Goal: Task Accomplishment & Management: Use online tool/utility

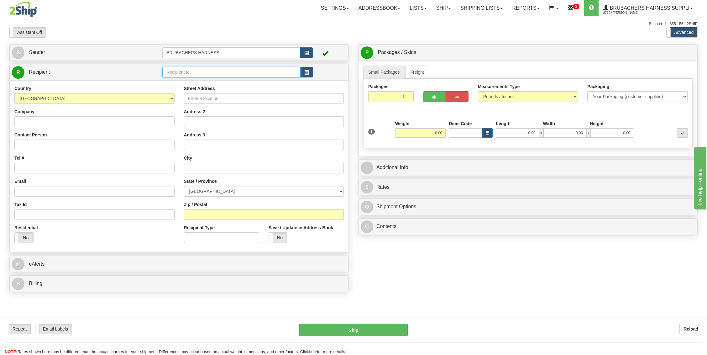
click at [187, 75] on input "text" at bounding box center [231, 72] width 138 height 11
type input "c"
type input "CDNPRO1"
click at [146, 194] on div "Country AFGHANISTAN ALAND ISLANDS ALBANIA ALGERIA AMERICAN SAMOA ANDORRA ANGOLA…" at bounding box center [179, 166] width 339 height 172
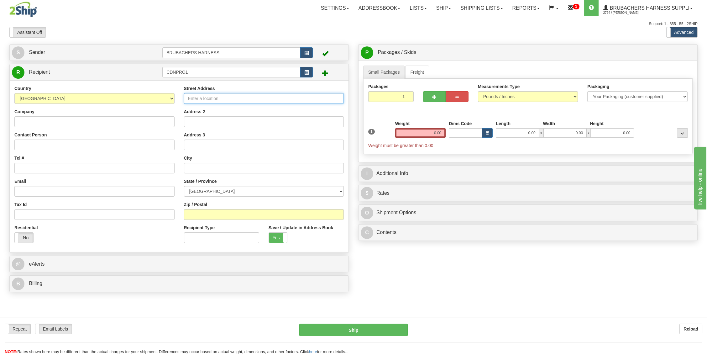
click at [209, 97] on input "Street Address" at bounding box center [264, 98] width 160 height 11
type input "18-712 WILSON ROAD S"
click at [229, 214] on input "Zip / Postal" at bounding box center [264, 214] width 160 height 11
type input "L1H 8R3"
click at [153, 238] on div "Residential Yes No" at bounding box center [95, 235] width 170 height 23
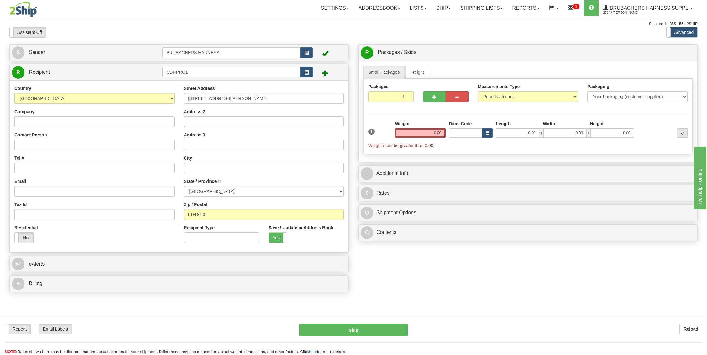
type input "OSHAWA"
select select "ON"
click at [62, 120] on input "Company" at bounding box center [94, 121] width 160 height 11
type input "CDN PROTECTION"
click at [43, 167] on input "Tel #" at bounding box center [94, 168] width 160 height 11
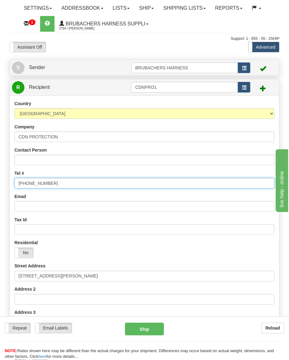
type input "(905) 213-0708"
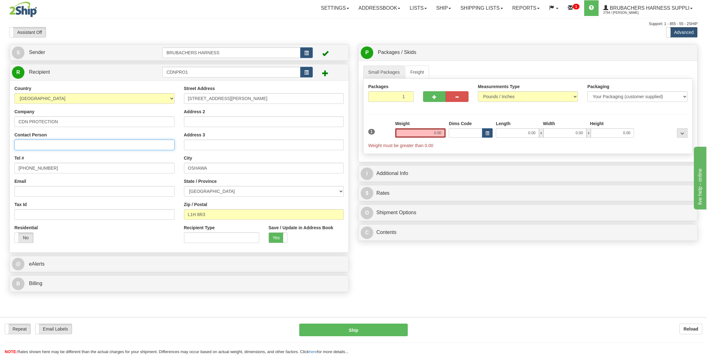
click at [65, 145] on input "Contact Person" at bounding box center [94, 145] width 160 height 11
type input "CDN"
click at [134, 240] on div "Residential Yes No" at bounding box center [95, 235] width 170 height 23
click at [435, 129] on input "0.00" at bounding box center [420, 132] width 51 height 9
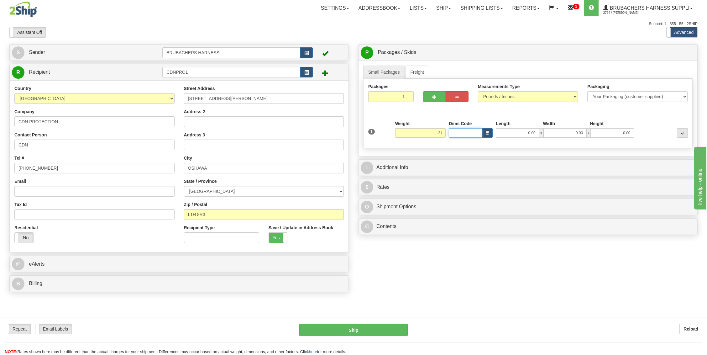
type input "21.00"
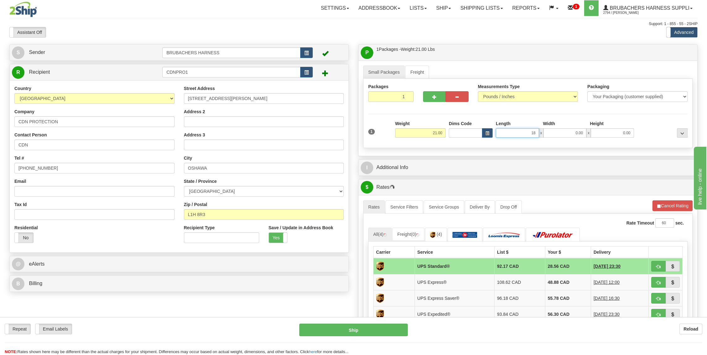
type input "18.00"
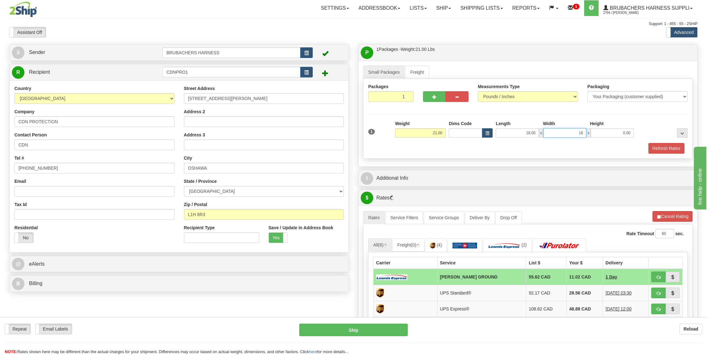
type input "18.00"
type input "28.00"
click at [680, 146] on button "Refresh Rates" at bounding box center [667, 148] width 36 height 11
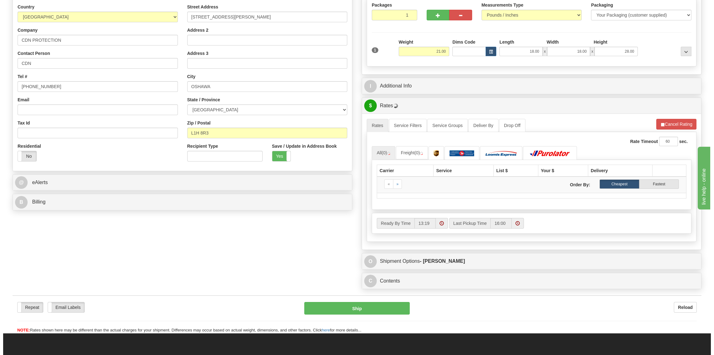
scroll to position [83, 0]
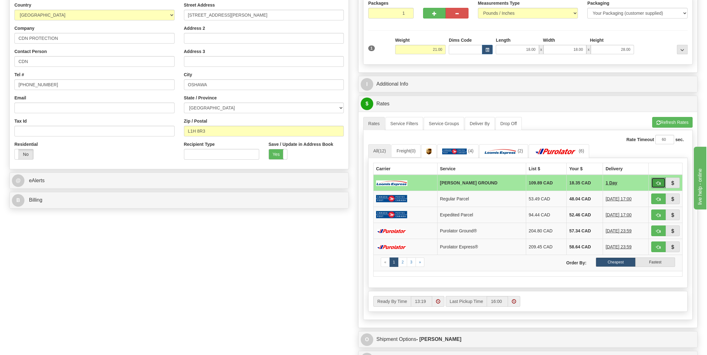
click at [659, 182] on button "button" at bounding box center [658, 182] width 14 height 11
type input "DD"
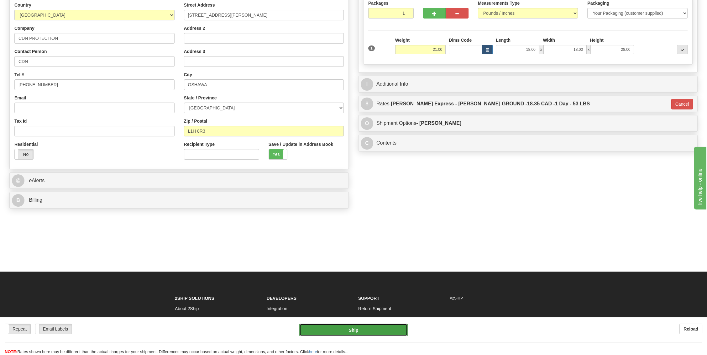
click at [361, 328] on button "Ship" at bounding box center [353, 330] width 108 height 13
